Goal: Task Accomplishment & Management: Manage account settings

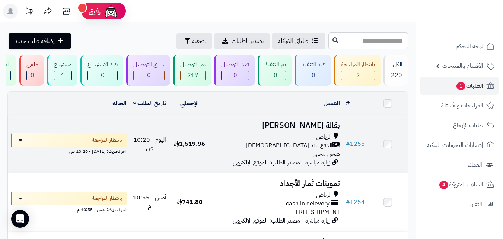
click at [231, 149] on div "الدفع عند [DEMOGRAPHIC_DATA]" at bounding box center [276, 145] width 127 height 9
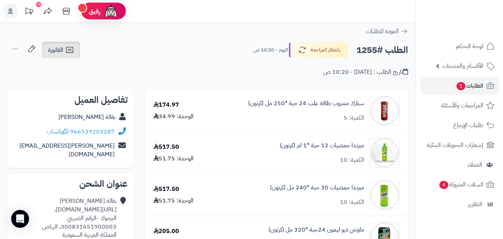
click at [57, 52] on span "الفاتورة" at bounding box center [55, 49] width 15 height 9
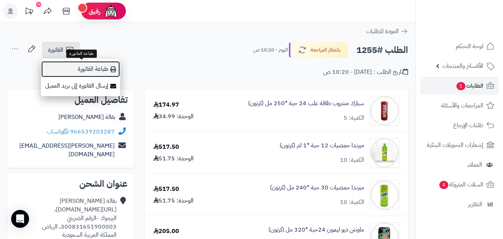
click at [78, 65] on link "طباعة الفاتورة" at bounding box center [80, 69] width 79 height 17
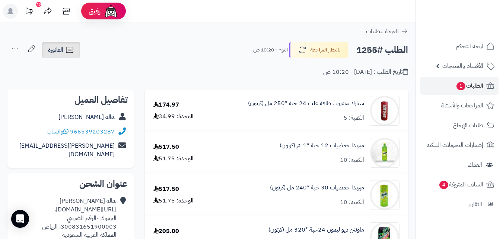
click at [56, 58] on link "الفاتورة" at bounding box center [61, 50] width 38 height 16
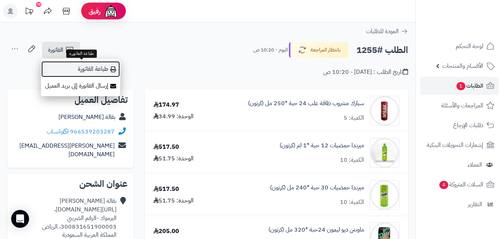
click at [64, 69] on link "طباعة الفاتورة" at bounding box center [80, 69] width 79 height 17
